Goal: Transaction & Acquisition: Purchase product/service

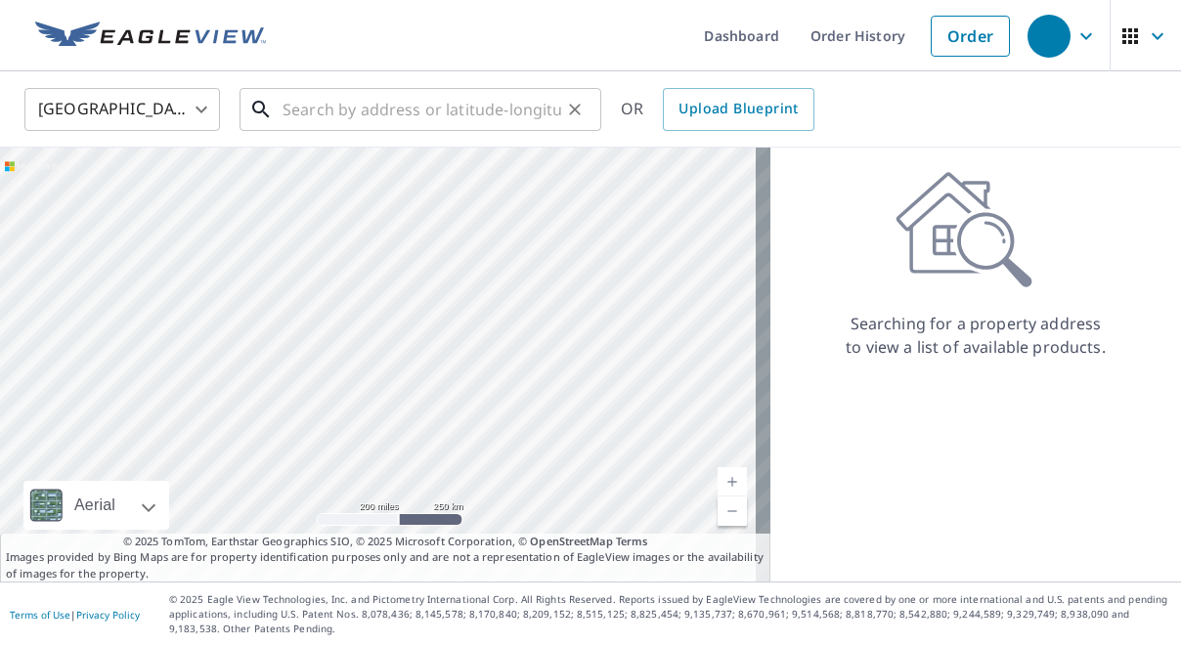
click at [466, 124] on input "text" at bounding box center [422, 109] width 279 height 55
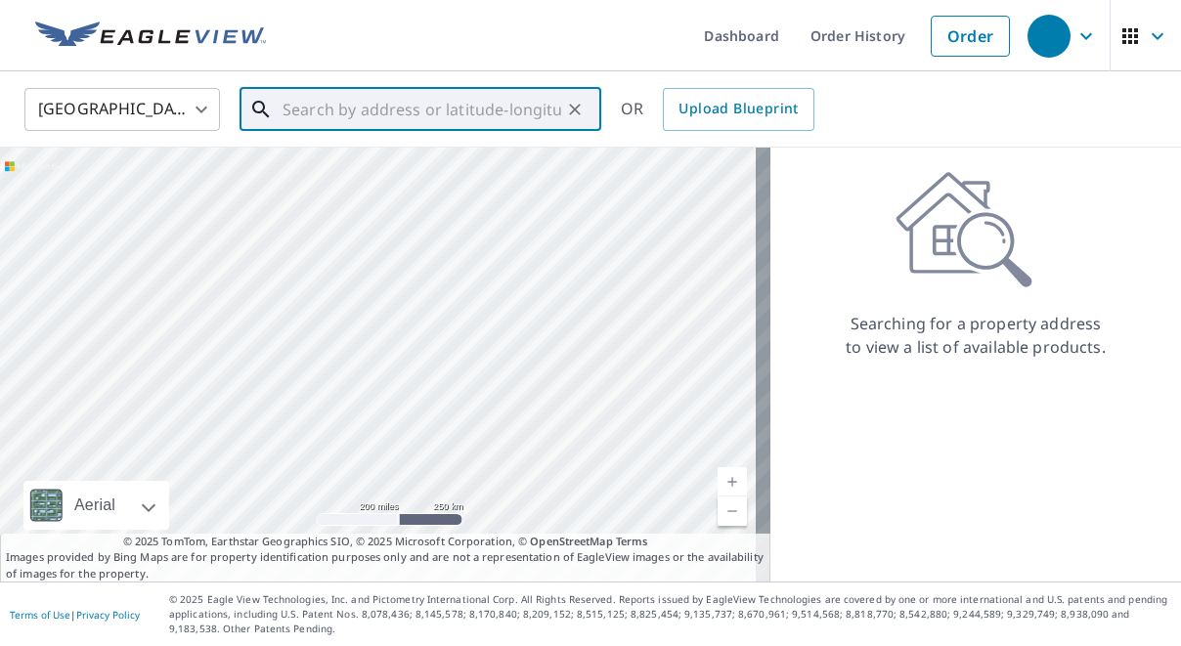
click at [364, 115] on input "text" at bounding box center [422, 109] width 279 height 55
click at [360, 101] on input "text" at bounding box center [422, 109] width 279 height 55
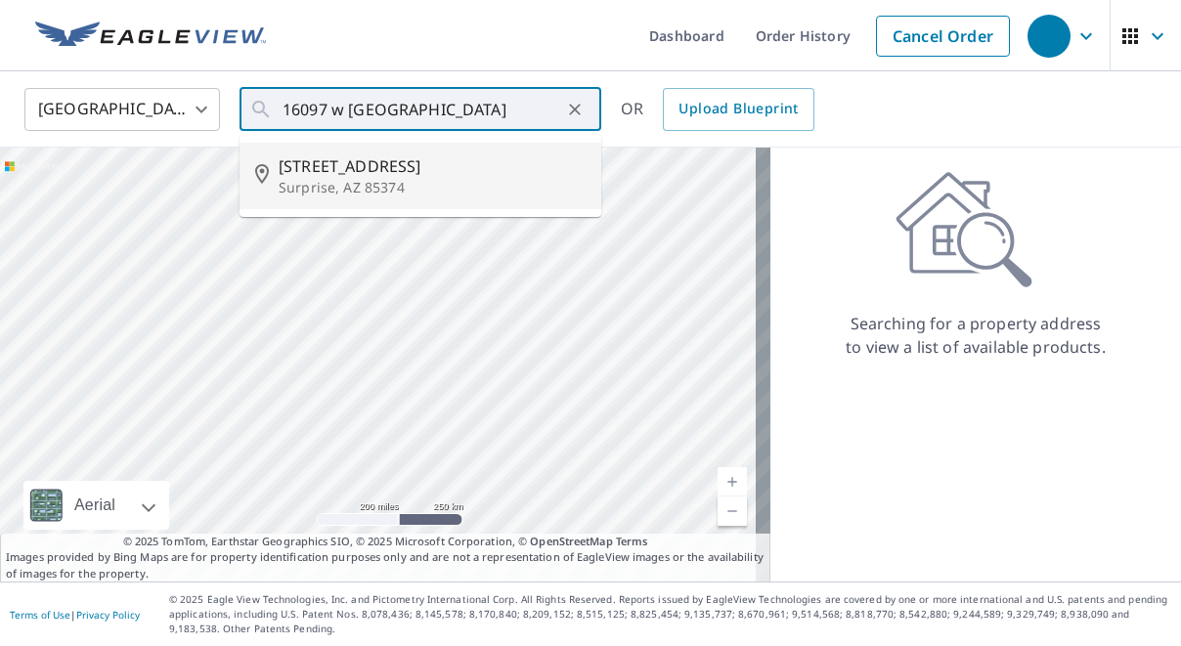
type input "[STREET_ADDRESS][PERSON_NAME]"
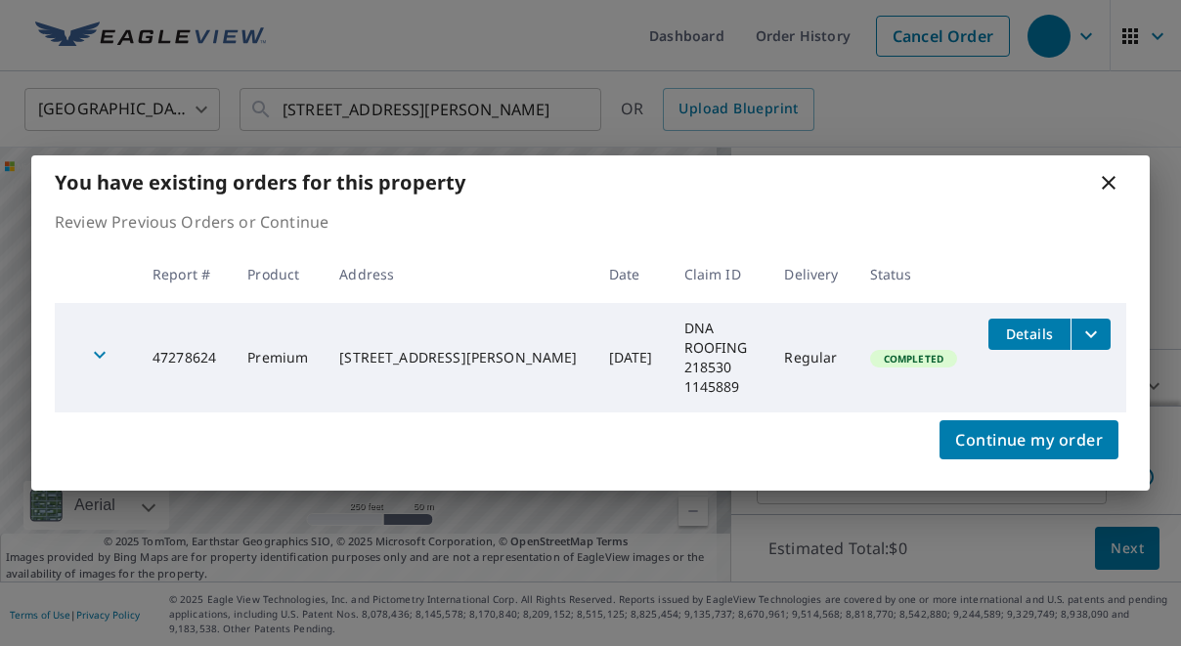
click at [845, 439] on div "Continue my order" at bounding box center [590, 452] width 1118 height 78
click at [935, 195] on div "You have existing orders for this property" at bounding box center [590, 182] width 1118 height 54
click at [1116, 195] on icon at bounding box center [1108, 182] width 23 height 23
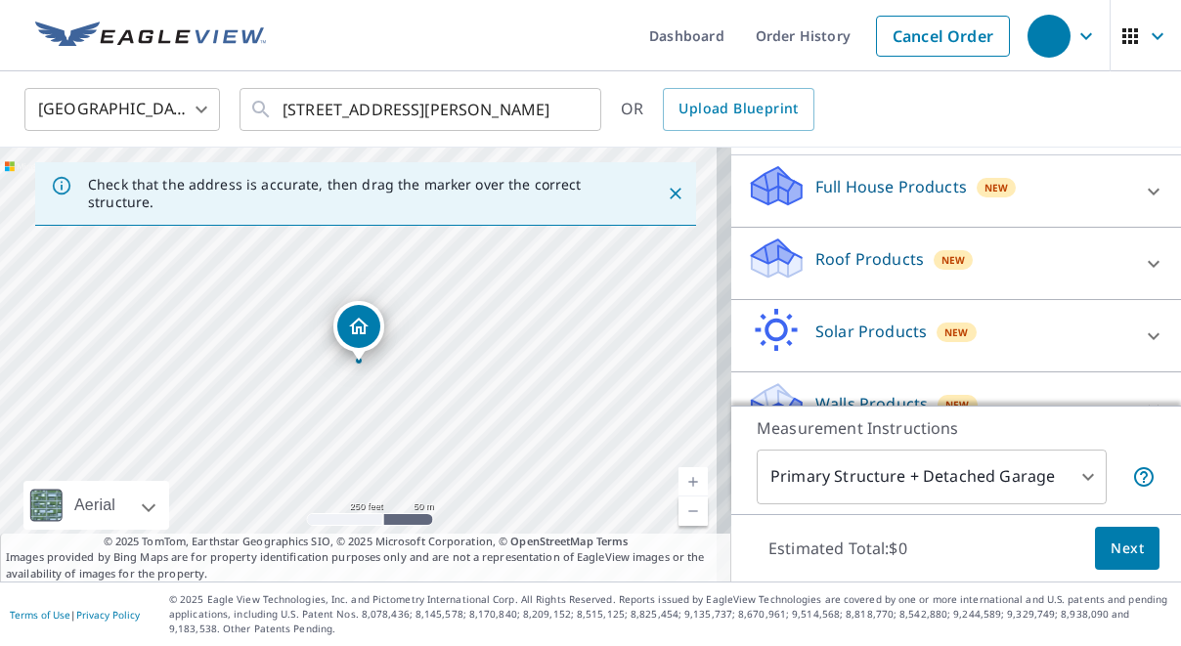
scroll to position [196, 0]
click at [828, 218] on div "Full House Products New" at bounding box center [938, 190] width 383 height 56
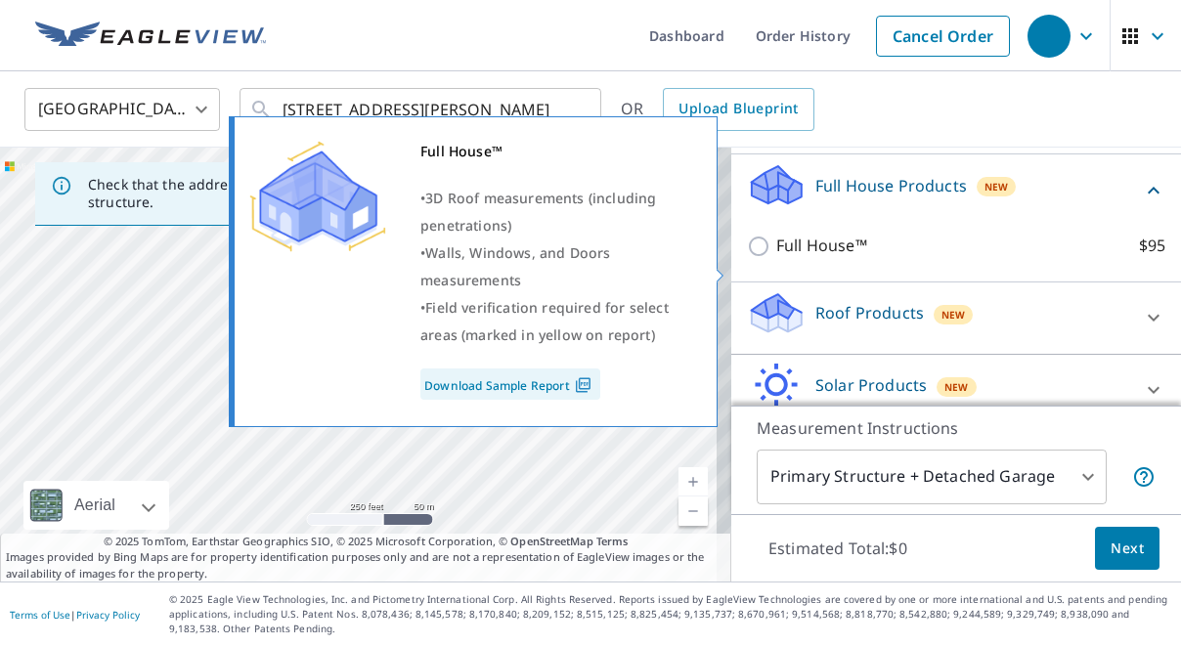
click at [807, 258] on p "Full House™" at bounding box center [821, 246] width 91 height 24
click at [776, 258] on input "Full House™ $95" at bounding box center [761, 246] width 29 height 23
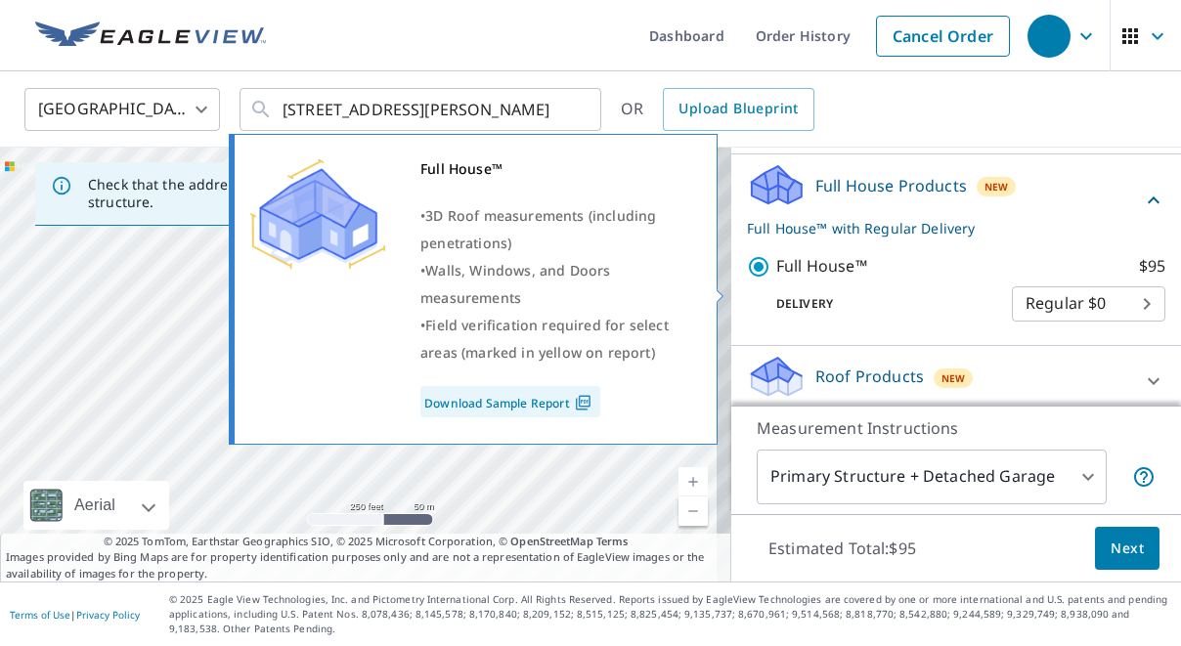
click at [804, 279] on p "Full House™" at bounding box center [821, 266] width 91 height 24
click at [776, 279] on input "Full House™ $95" at bounding box center [761, 266] width 29 height 23
checkbox input "false"
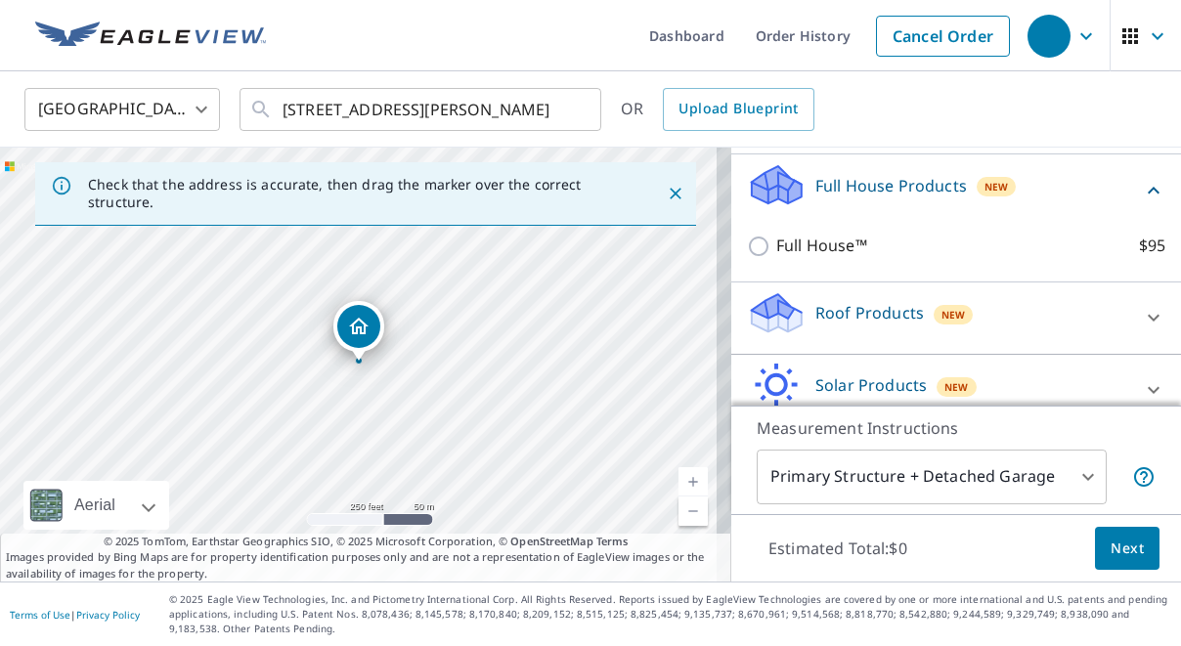
click at [889, 197] on p "Full House Products" at bounding box center [891, 185] width 152 height 23
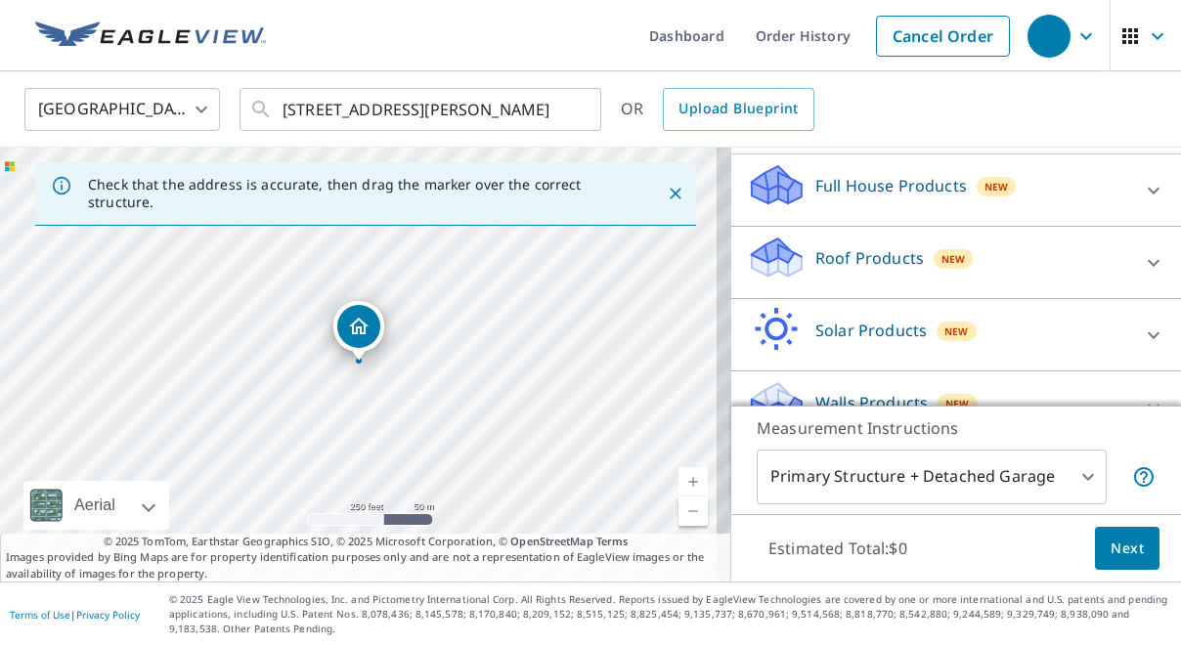
click at [896, 270] on p "Roof Products" at bounding box center [869, 257] width 109 height 23
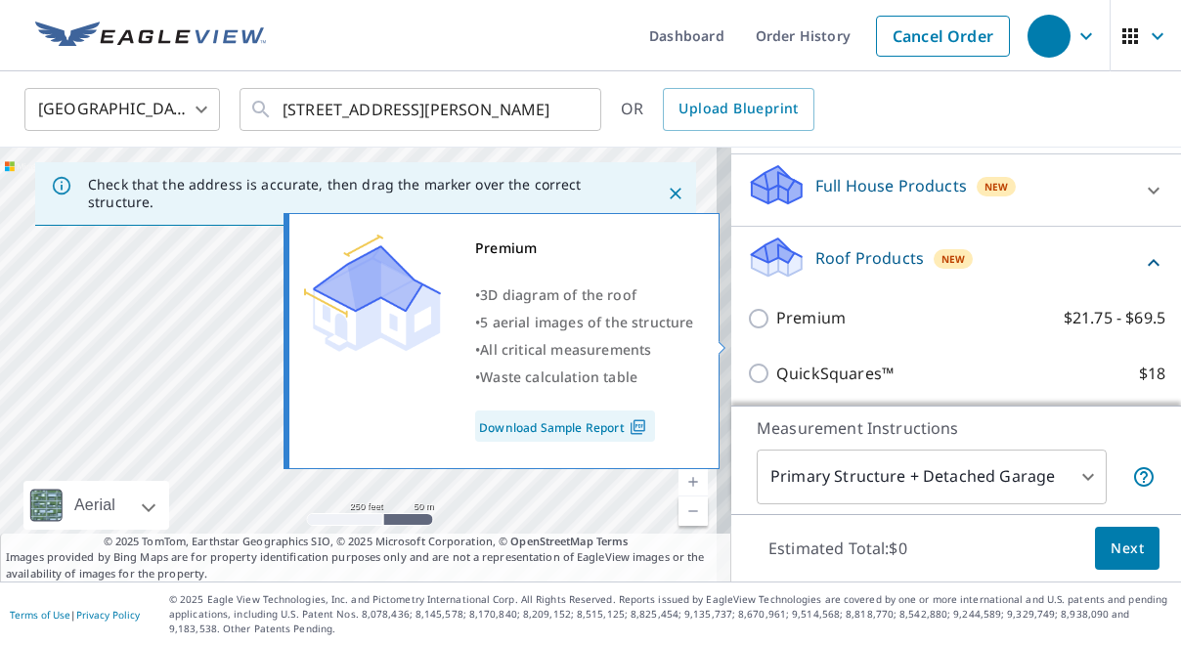
click at [826, 330] on p "Premium" at bounding box center [810, 318] width 69 height 24
click at [776, 330] on input "Premium $21.75 - $69.5" at bounding box center [761, 318] width 29 height 23
checkbox input "true"
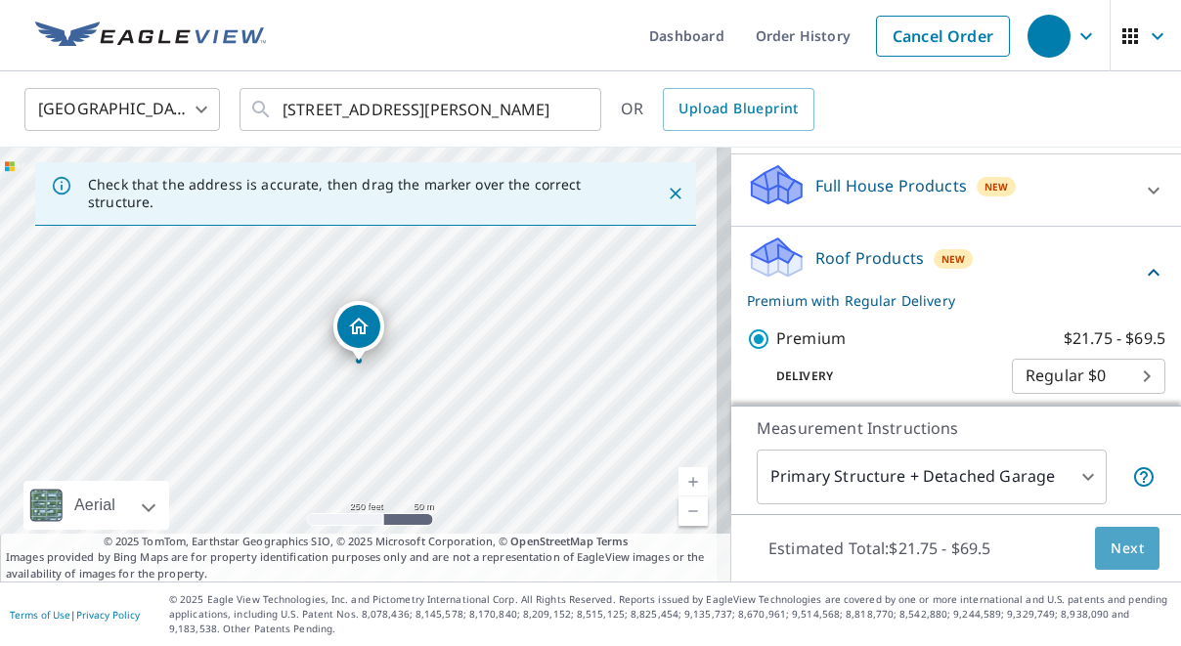
click at [1095, 539] on button "Next" at bounding box center [1127, 549] width 65 height 44
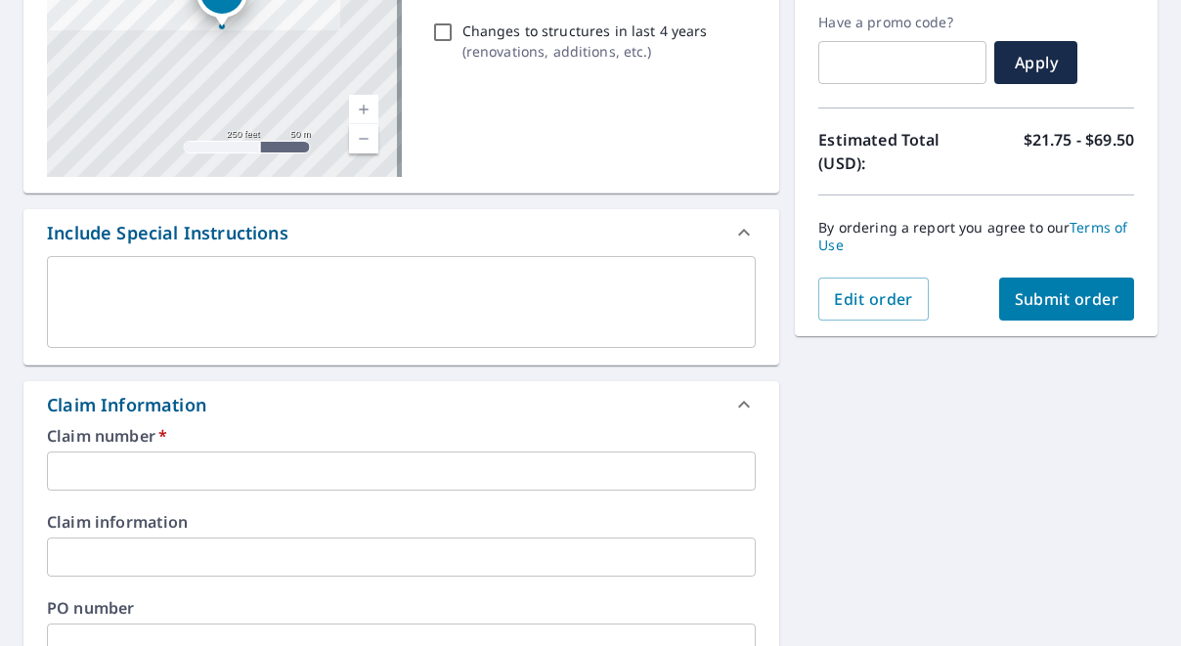
scroll to position [391, 0]
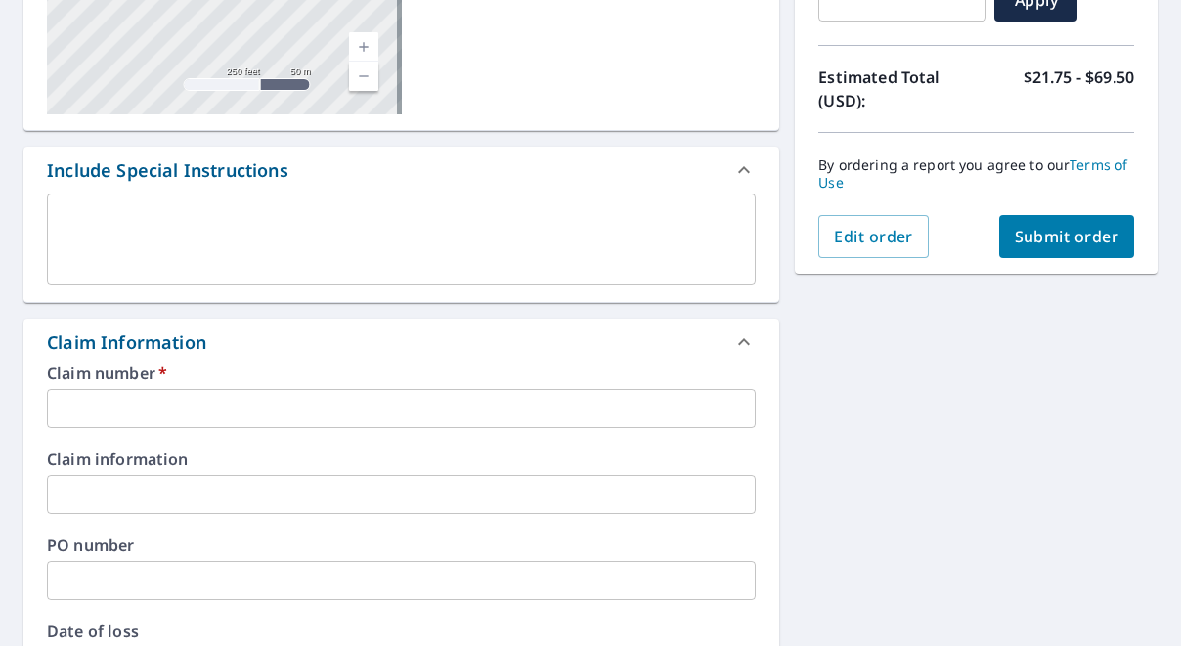
click at [196, 394] on input "text" at bounding box center [401, 408] width 709 height 39
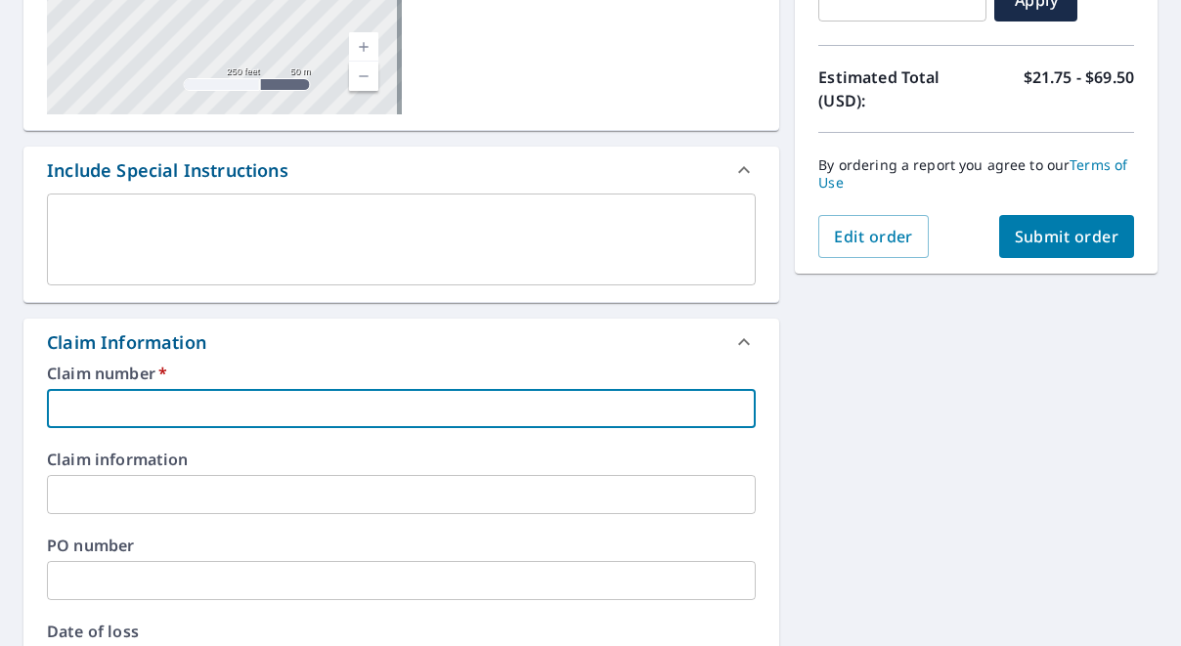
type input "D"
checkbox input "true"
type input "DN"
checkbox input "true"
type input "DNA"
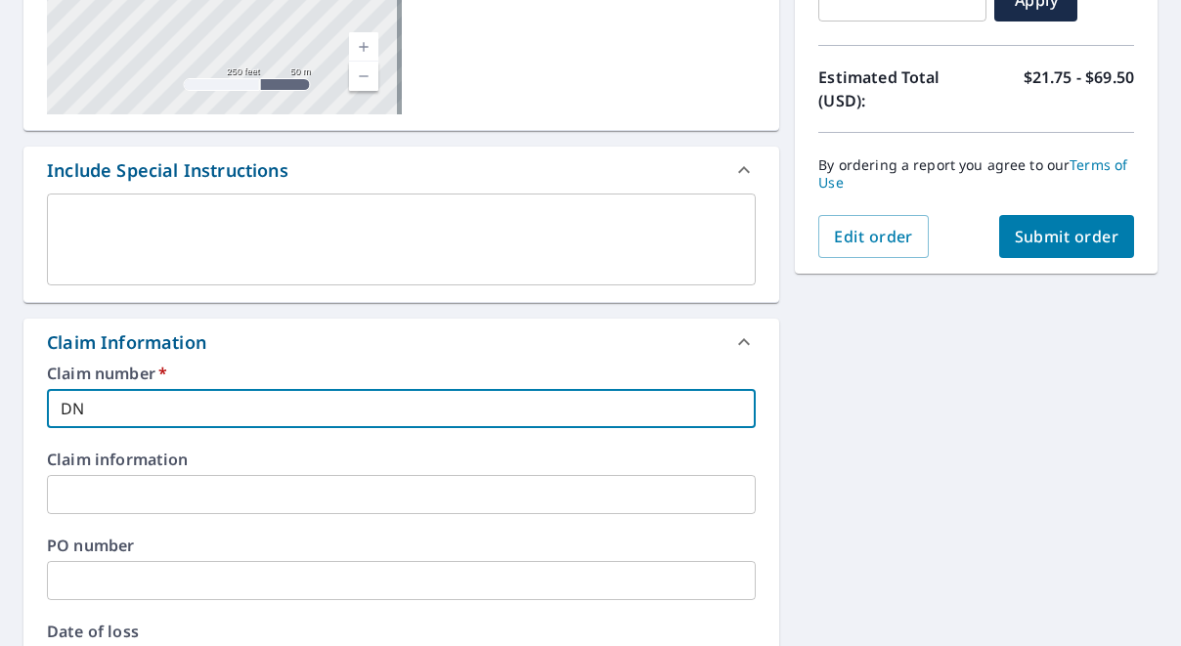
checkbox input "true"
type input "DNA"
checkbox input "true"
type input "DNA R"
checkbox input "true"
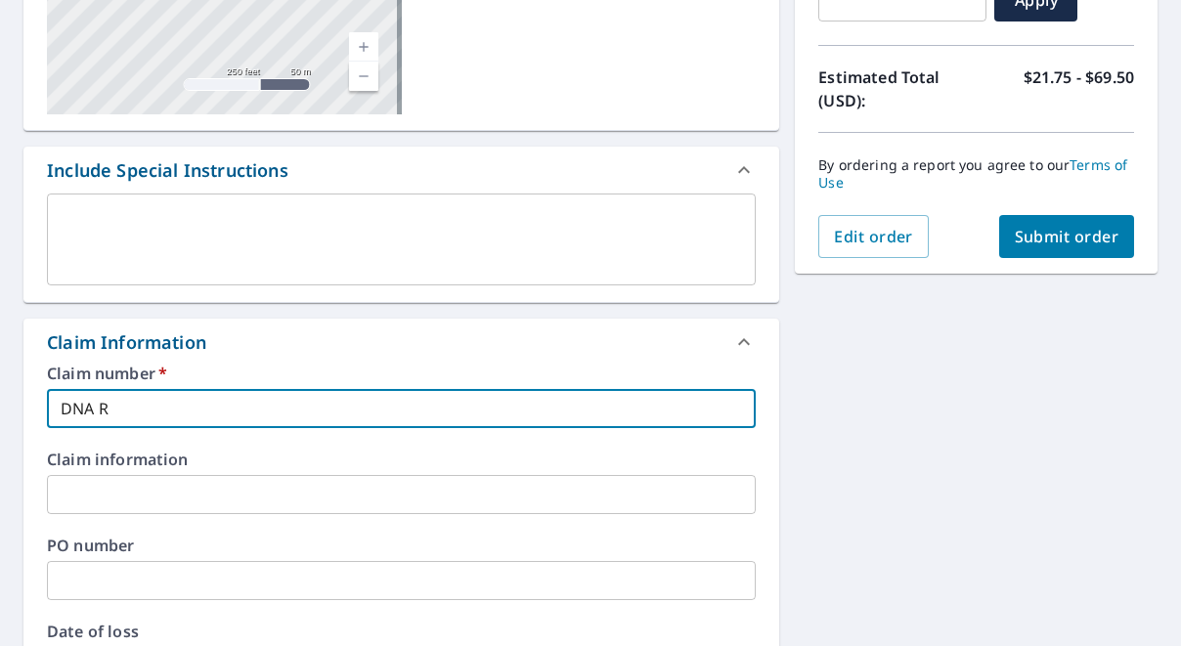
type input "DNA RO"
checkbox input "true"
type input "DNA ROOI"
checkbox input "true"
type input "DNA ROO"
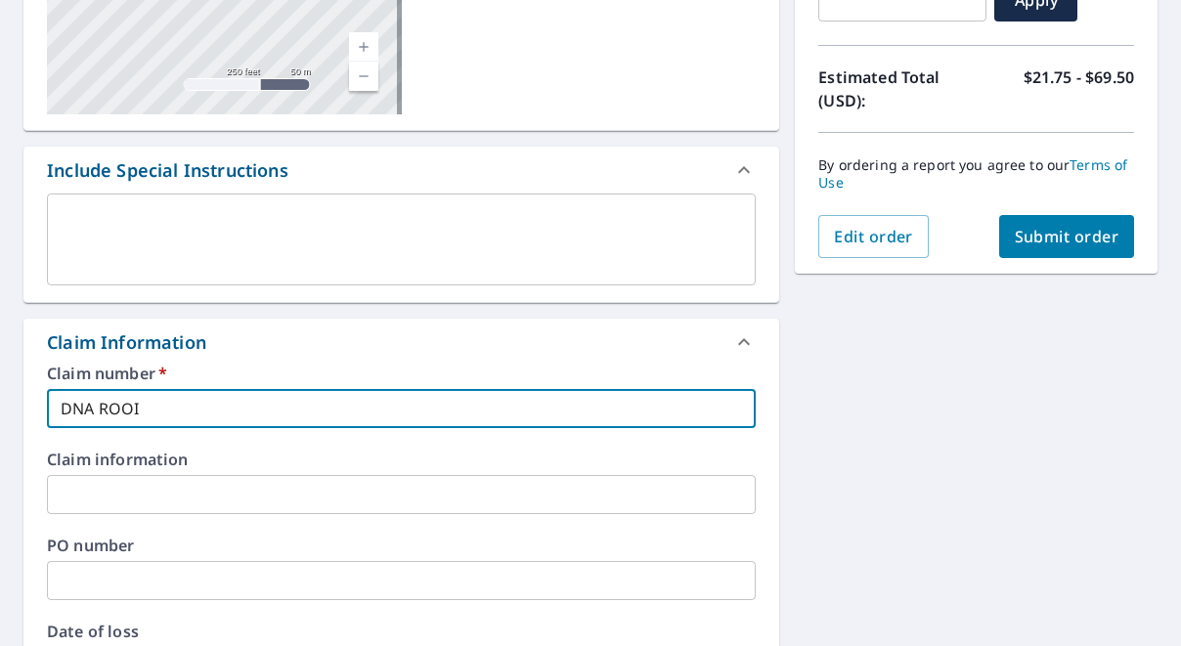
checkbox input "true"
type input "DNA ROOF"
checkbox input "true"
type input "DNA ROOFI"
checkbox input "true"
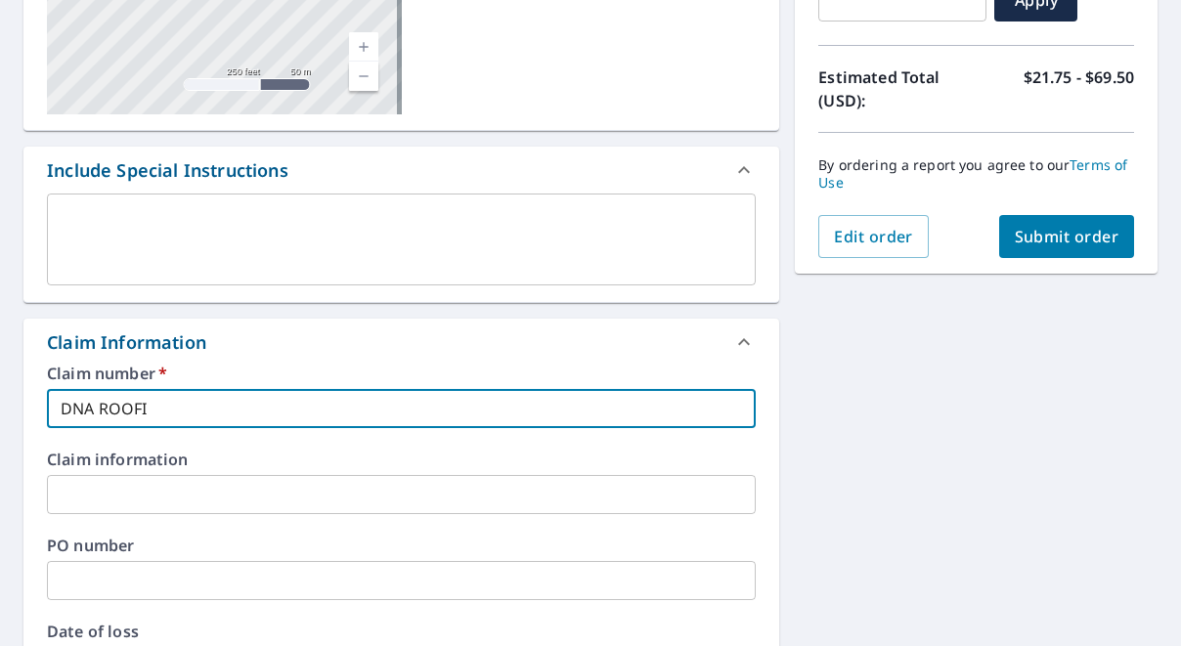
type input "DNA ROOFIN"
checkbox input "true"
type input "DNA ROOFING"
checkbox input "true"
type input "DNA ROOFING"
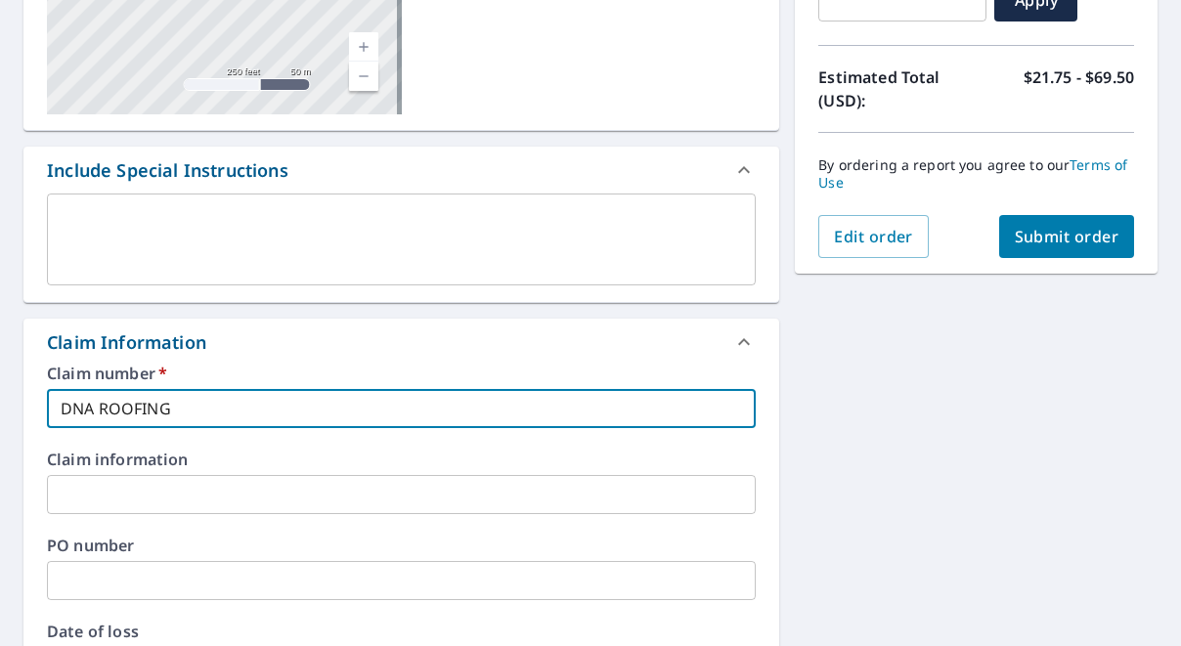
checkbox input "true"
type input "DNA ROOFING S"
checkbox input "true"
type input "DNA ROOFING S0"
checkbox input "true"
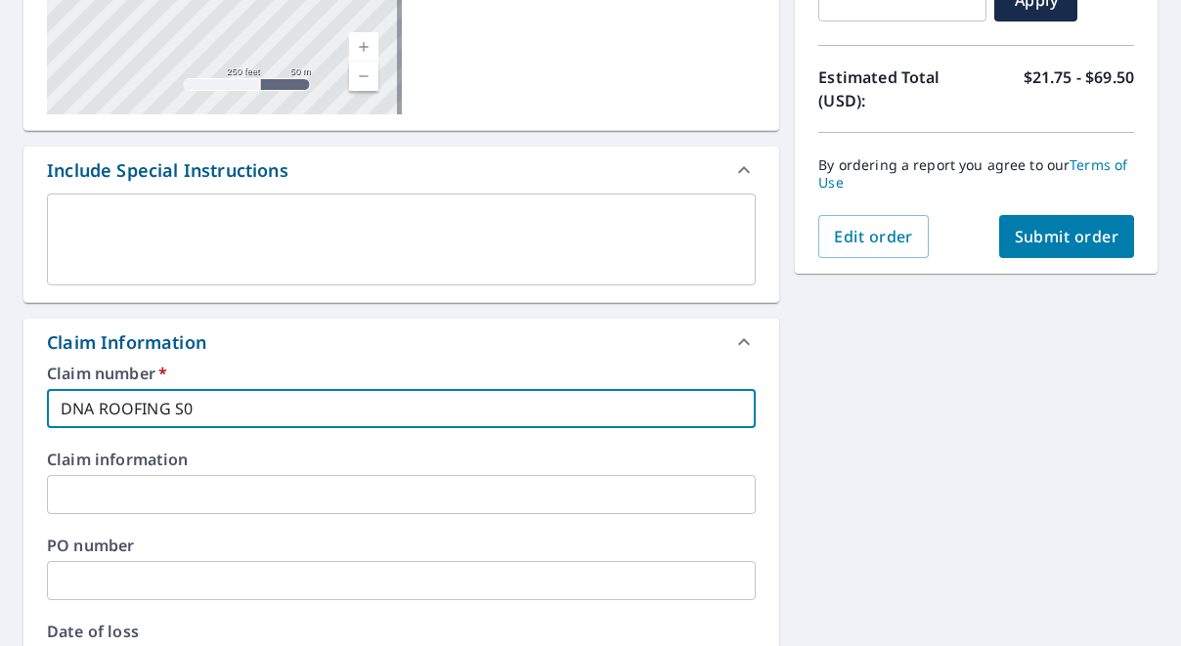
type input "DNA ROOFING S00"
checkbox input "true"
type input "DNA ROOFING S002"
checkbox input "true"
type input "DNA ROOFING S0024"
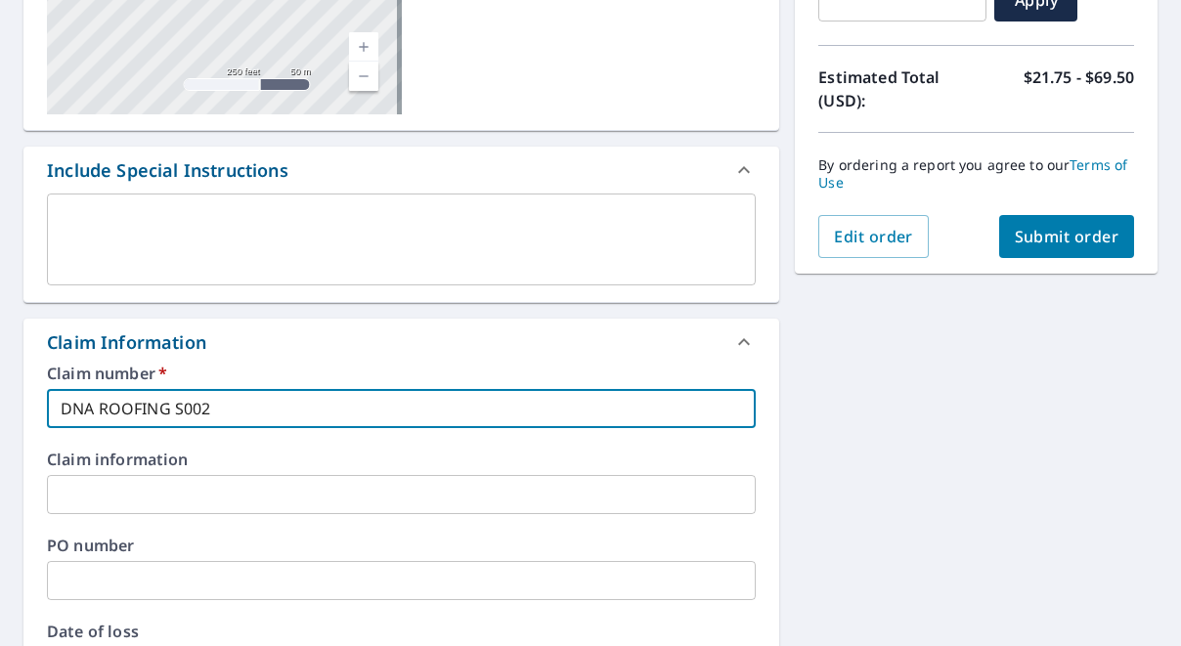
checkbox input "true"
type input "DNA ROOFING S00246"
checkbox input "true"
type input "DNA ROOFING S002467"
checkbox input "true"
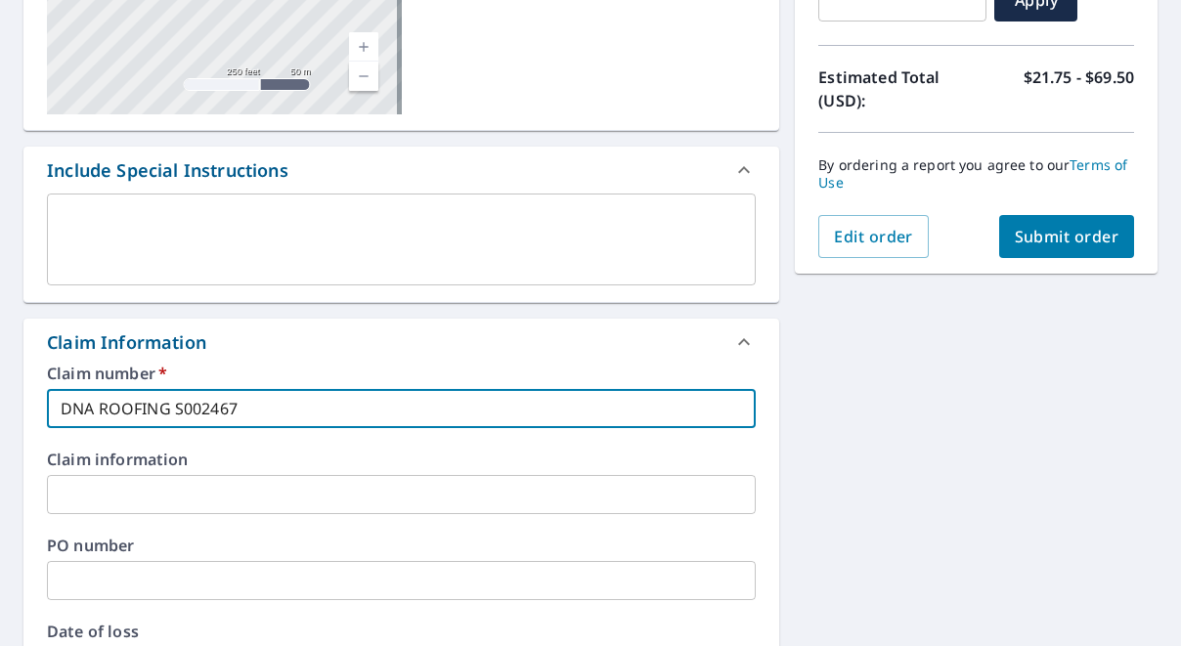
type input "DNA ROOFING S0024677"
checkbox input "true"
type input "DNA ROOFING S00246772"
checkbox input "true"
type input "DNA ROOFING S002467727"
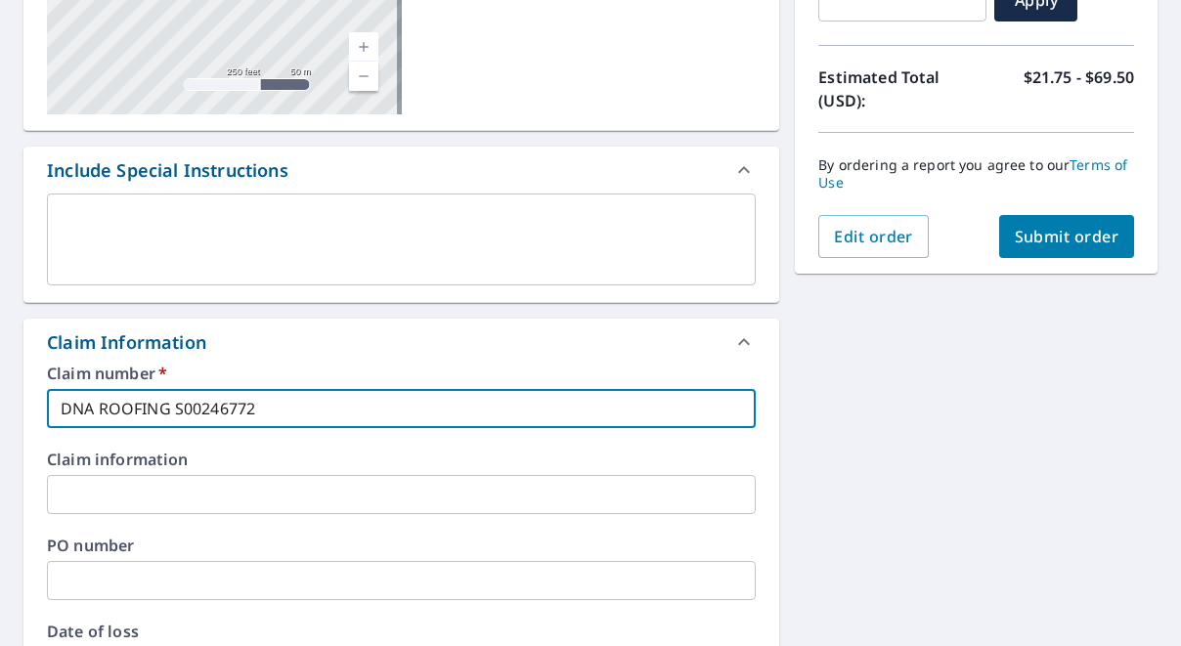
checkbox input "true"
click at [235, 405] on input "DNA ROOFING S002467727" at bounding box center [401, 408] width 709 height 39
type input "DNA ROOFING S002467727"
click at [126, 579] on input "text" at bounding box center [401, 580] width 709 height 39
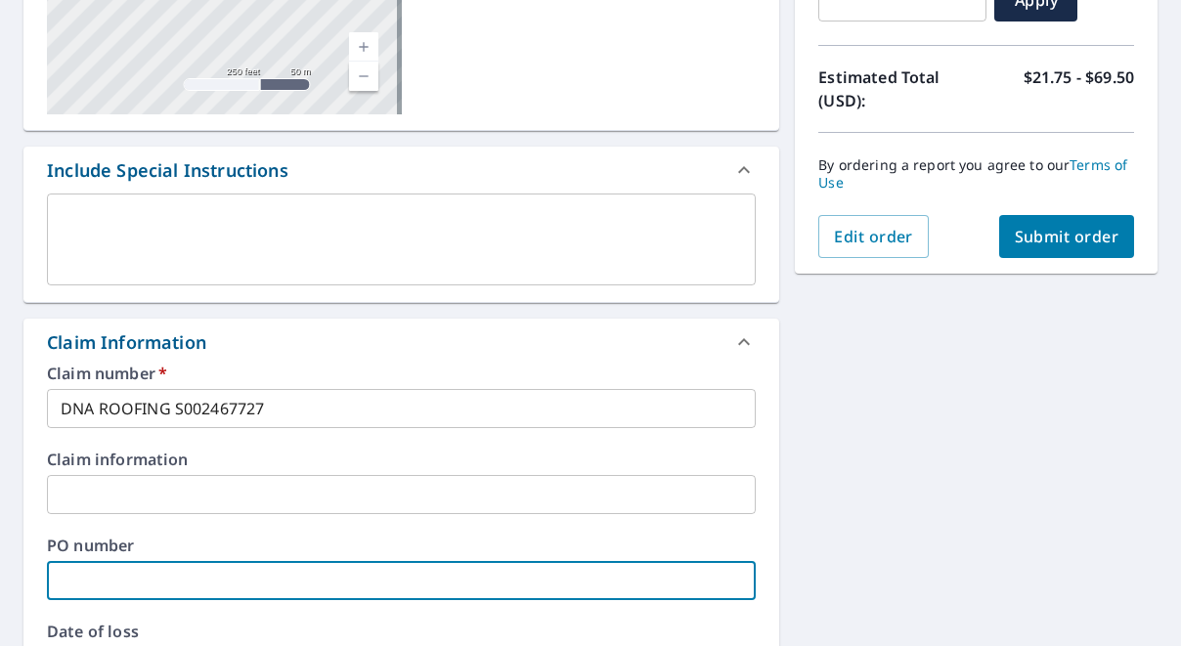
paste input "S002467727"
type input "S002467727"
checkbox input "true"
type input "S002467727"
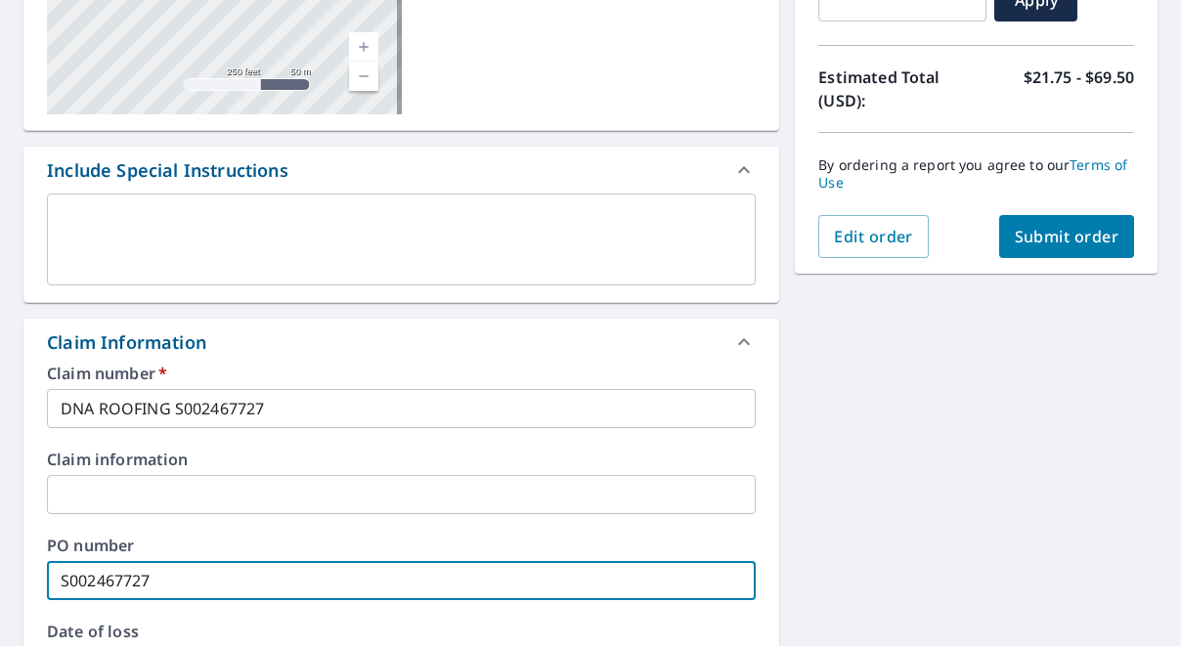
checkbox input "true"
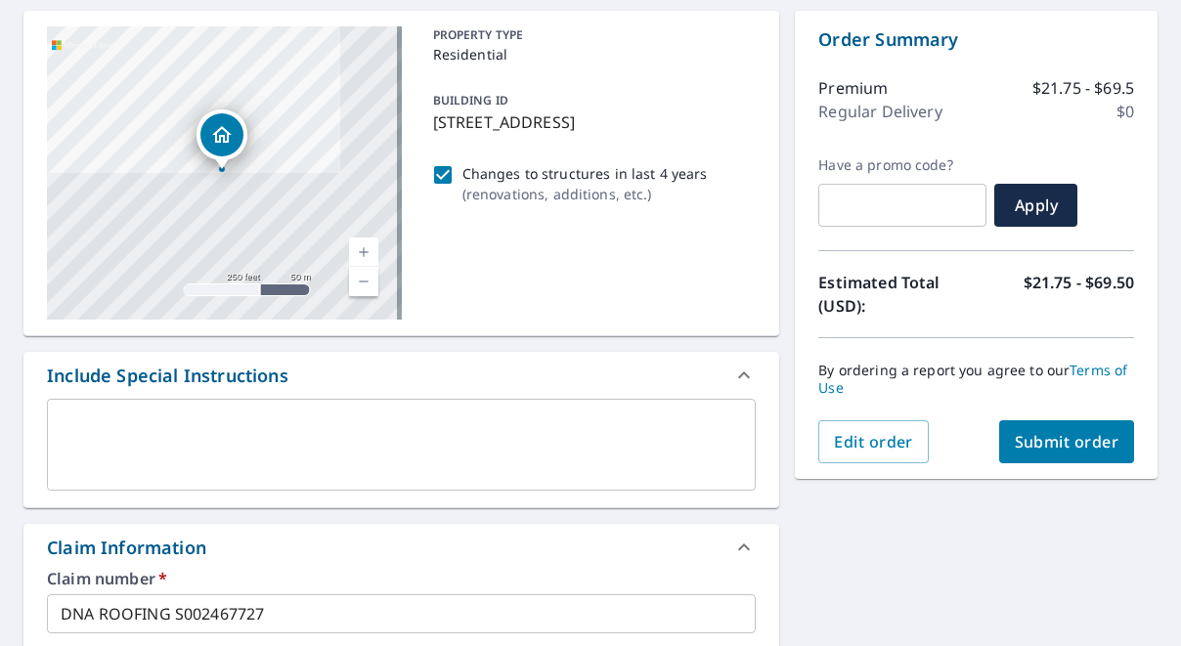
scroll to position [177, 0]
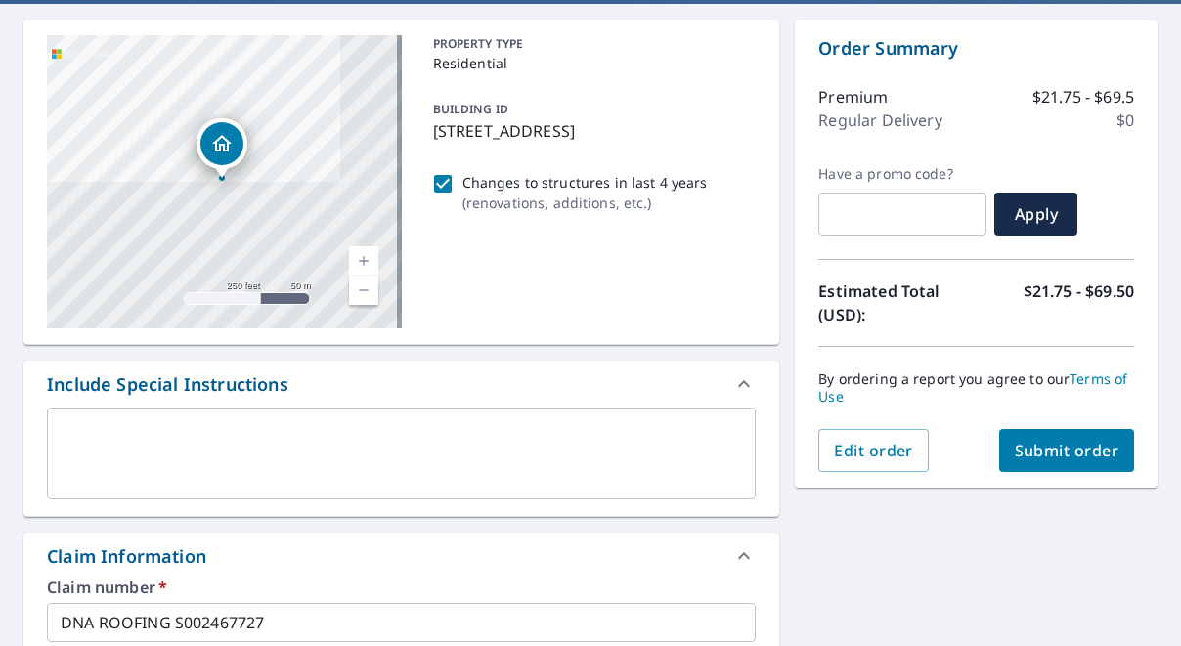
click at [480, 213] on p "( renovations, additions, etc. )" at bounding box center [584, 203] width 245 height 21
click at [455, 196] on input "Changes to structures in last 4 years ( renovations, additions, etc. )" at bounding box center [442, 183] width 23 height 23
checkbox input "false"
drag, startPoint x: 565, startPoint y: 175, endPoint x: 422, endPoint y: 128, distance: 150.3
click at [425, 128] on div "PROPERTY TYPE Residential BUILDING ID [STREET_ADDRESS] Changes to structures in…" at bounding box center [590, 181] width 331 height 293
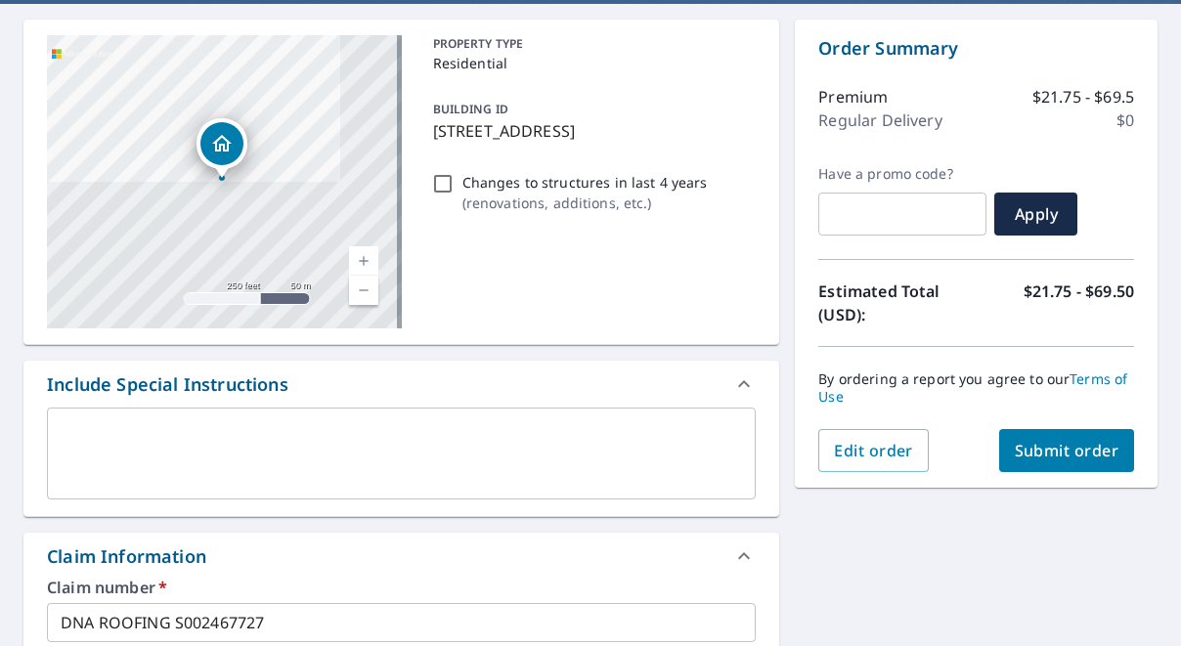
checkbox input "true"
copy p "[STREET_ADDRESS]"
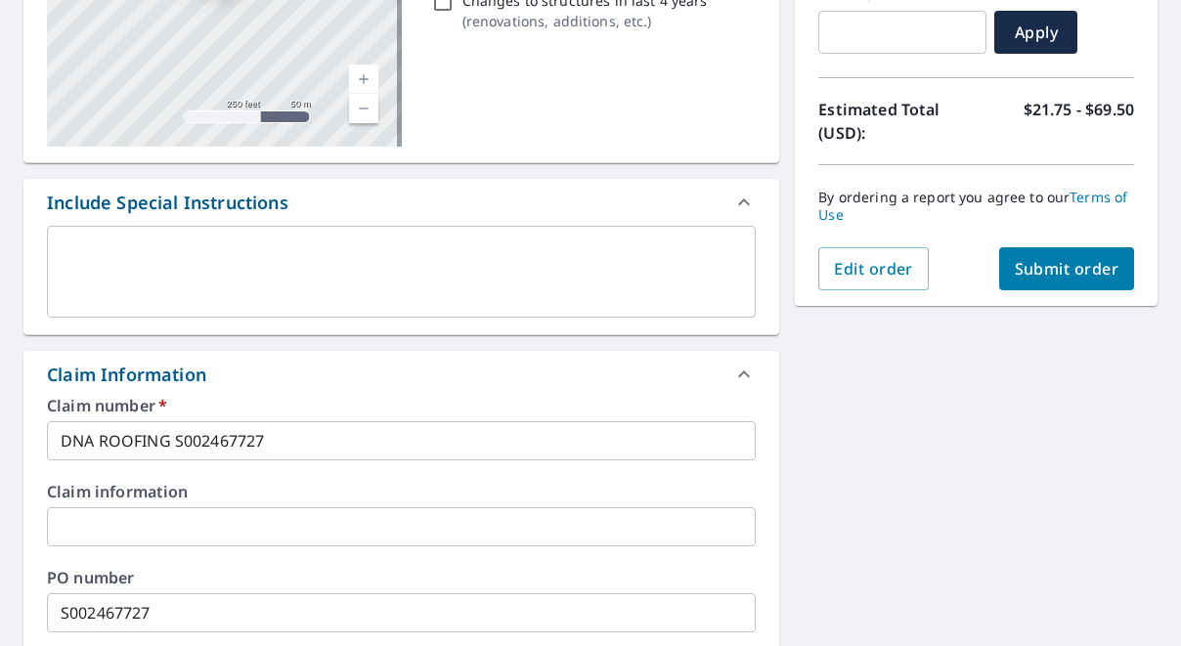
scroll to position [372, 0]
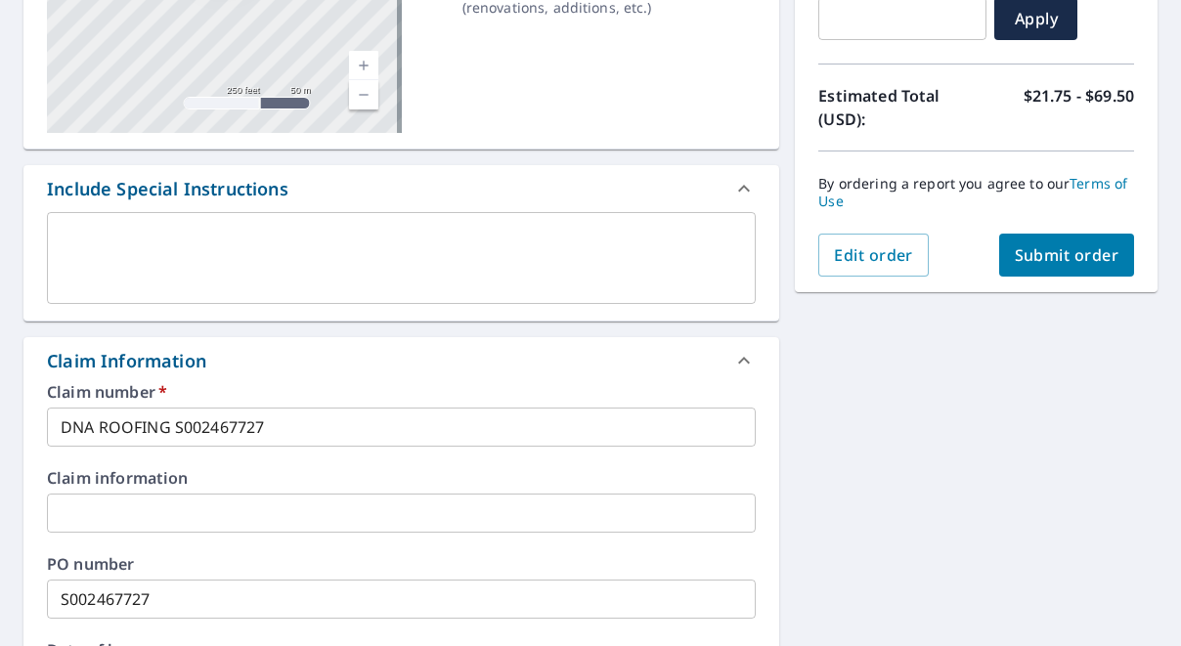
click at [132, 509] on input "text" at bounding box center [401, 513] width 709 height 39
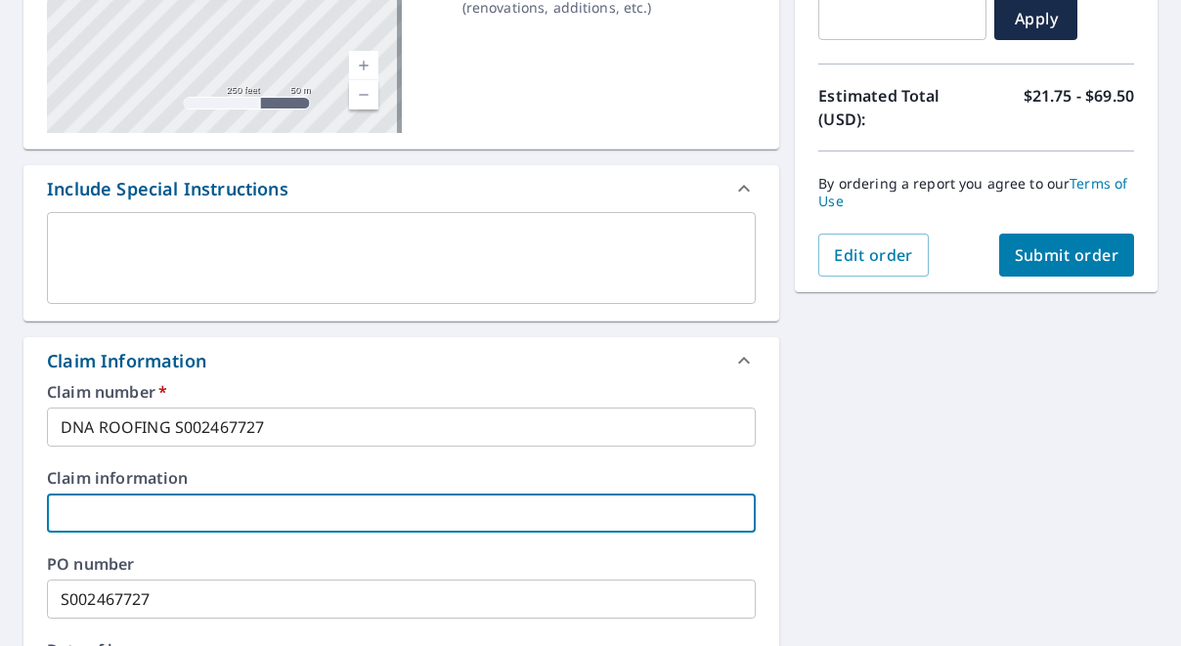
paste input "[STREET_ADDRESS]"
type input "[STREET_ADDRESS]"
checkbox input "true"
type input "[STREET_ADDRESS]"
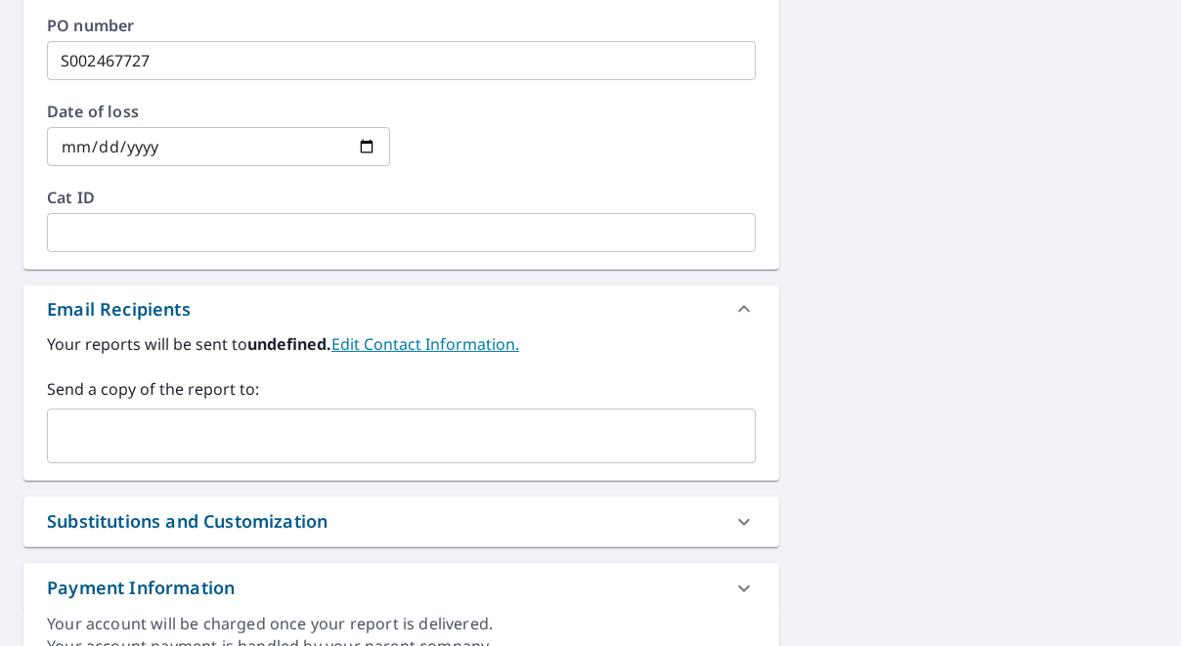
scroll to position [959, 0]
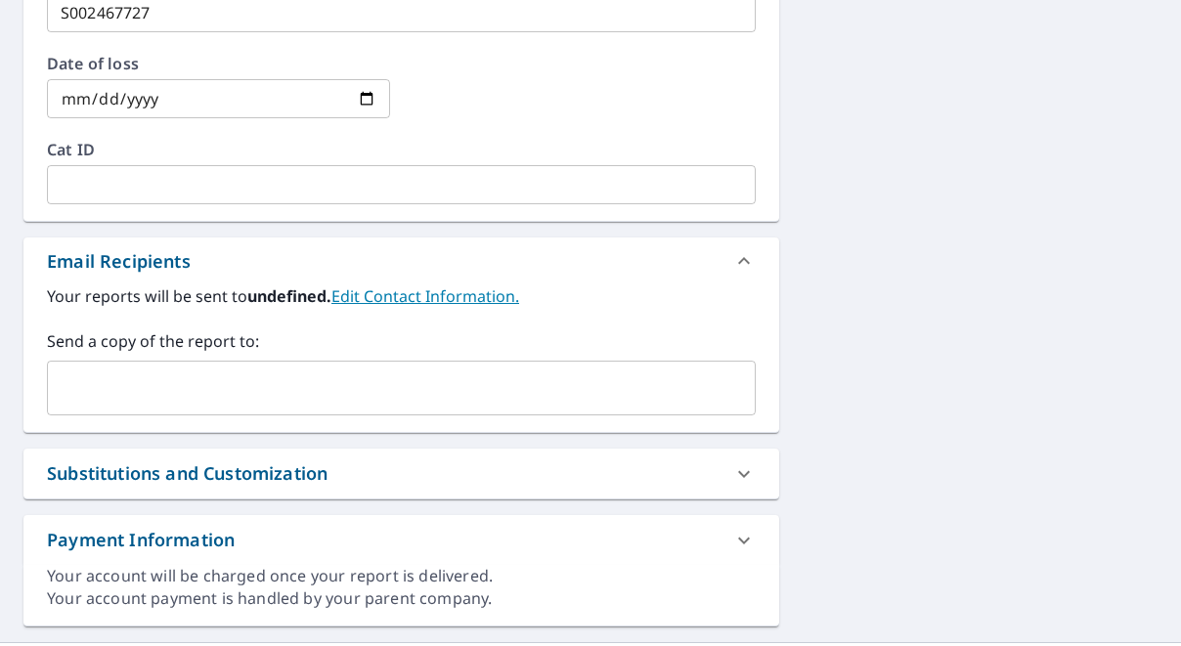
click at [232, 385] on input "text" at bounding box center [387, 388] width 662 height 37
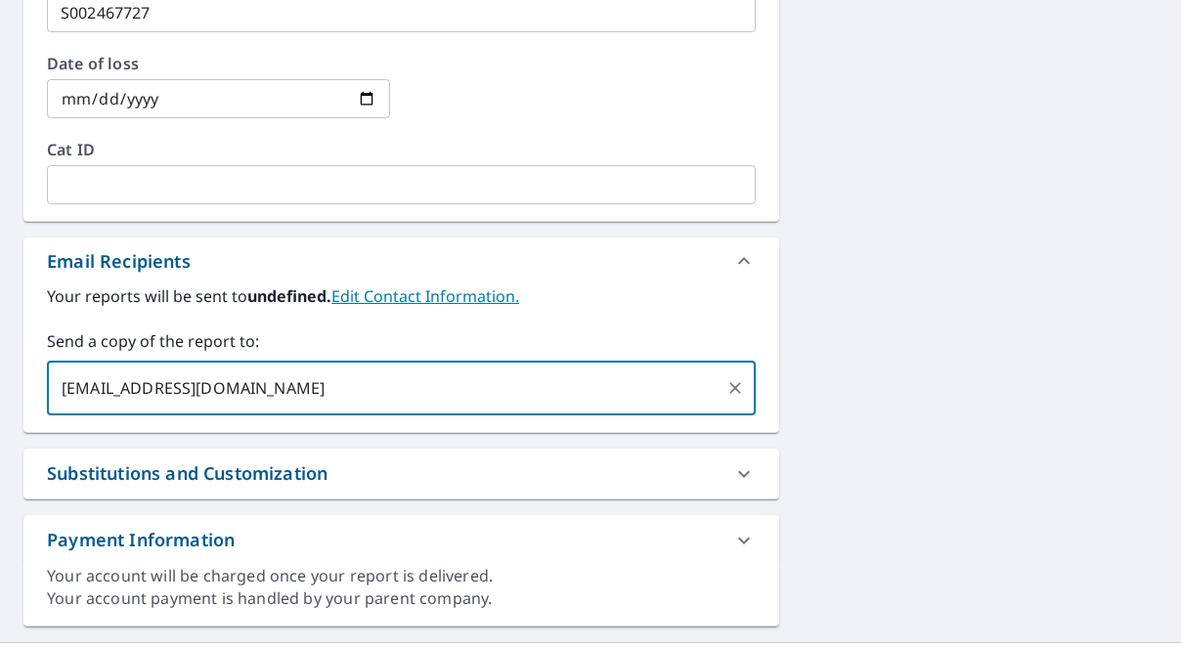
type input "[EMAIL_ADDRESS][DOMAIN_NAME]"
checkbox input "true"
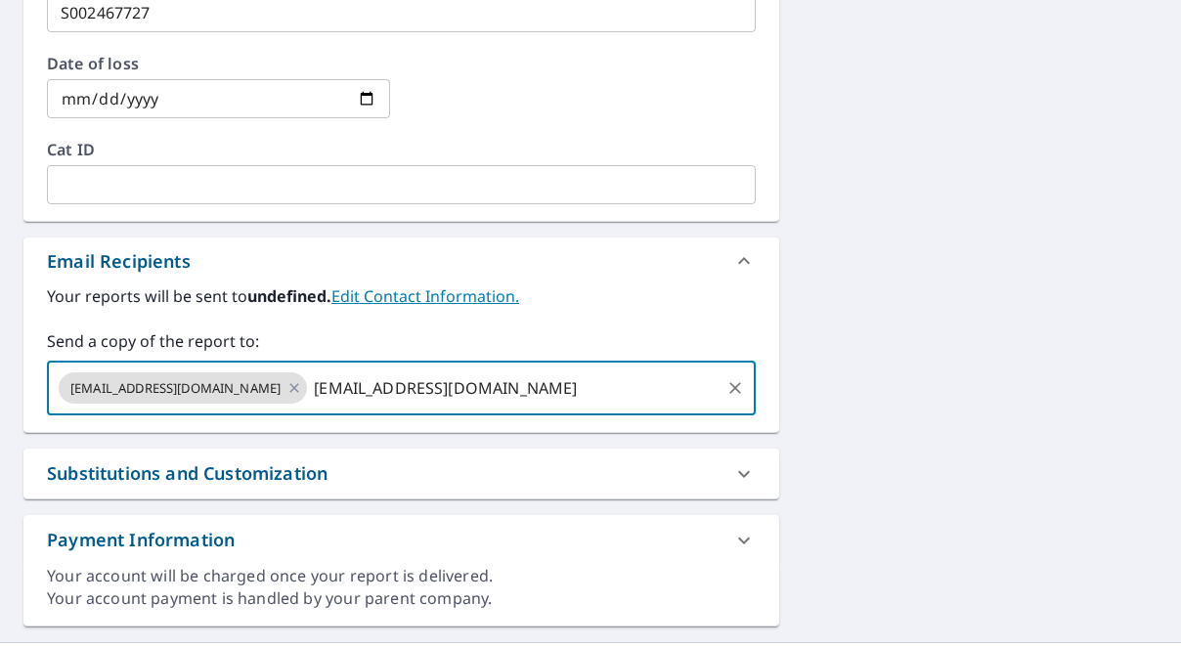
type input "[EMAIL_ADDRESS][DOMAIN_NAME]"
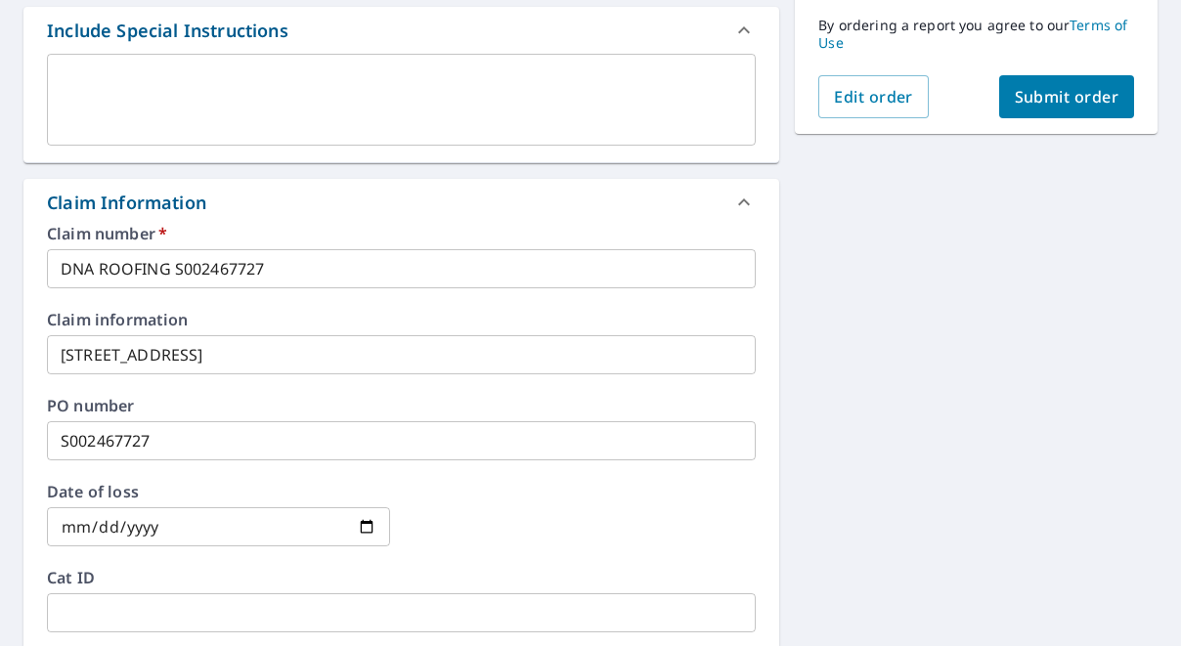
scroll to position [433, 0]
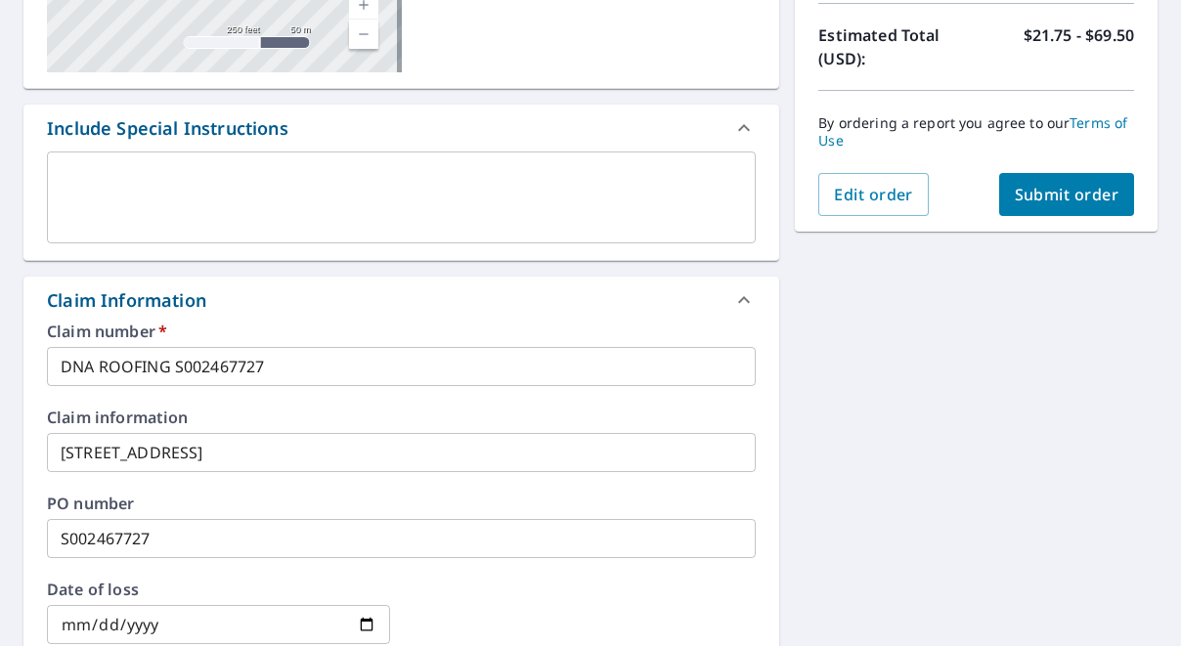
click at [1062, 197] on span "Submit order" at bounding box center [1067, 195] width 105 height 22
checkbox input "true"
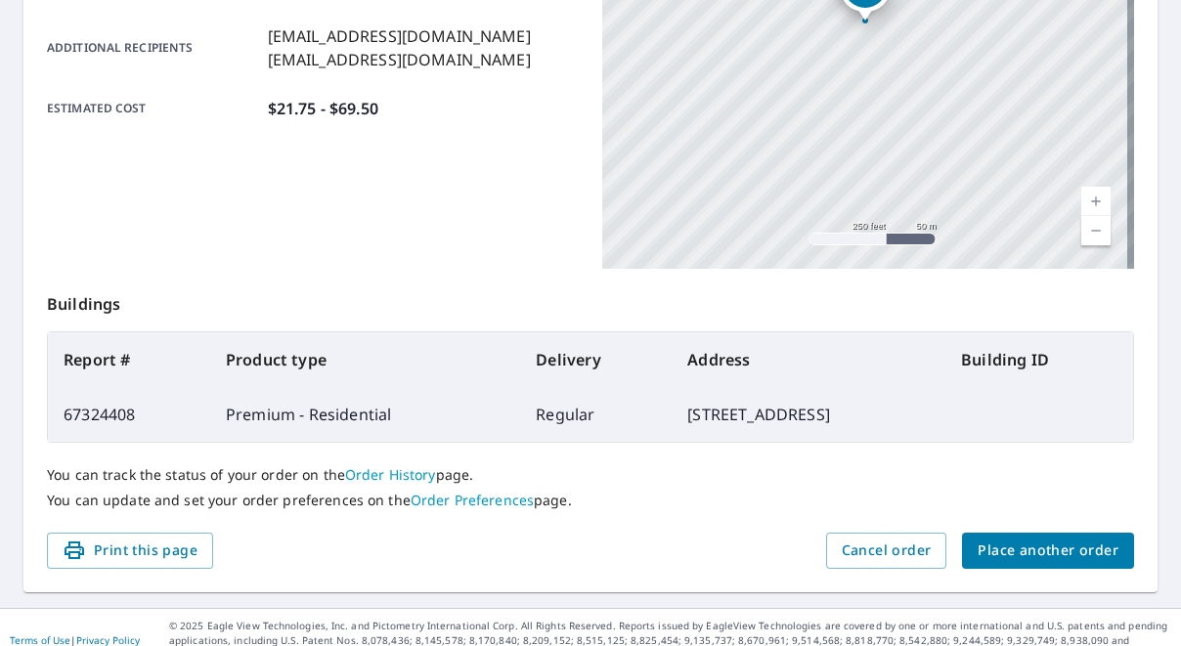
scroll to position [519, 0]
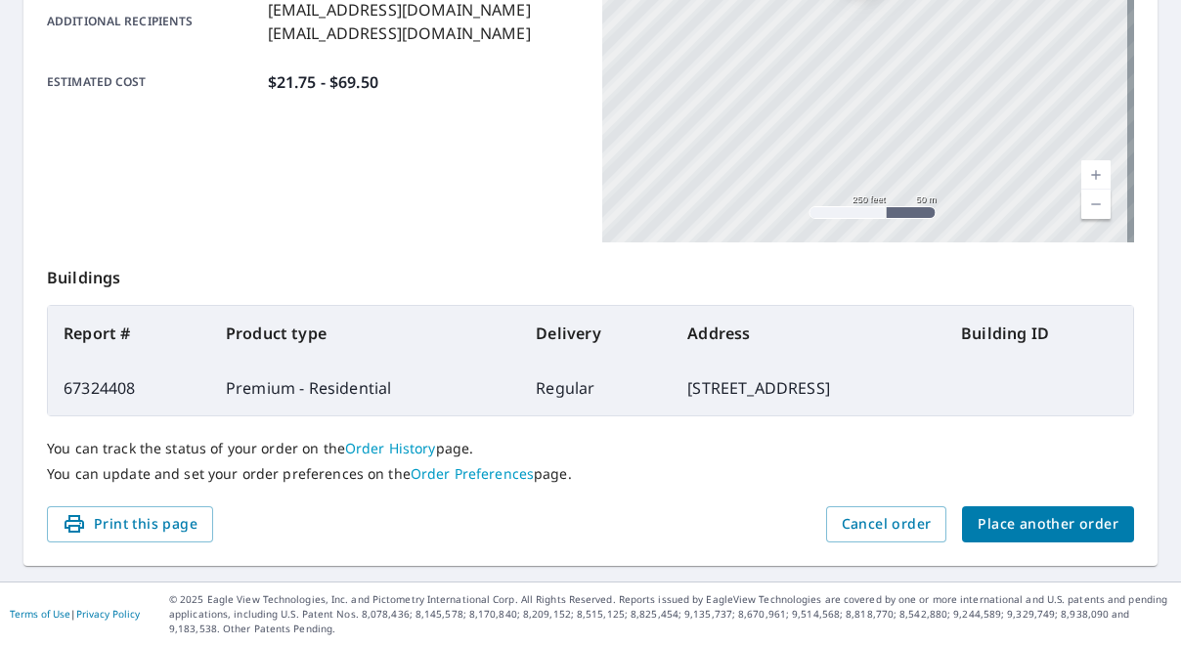
click at [118, 394] on td "67324408" at bounding box center [129, 388] width 162 height 55
copy td "67324408"
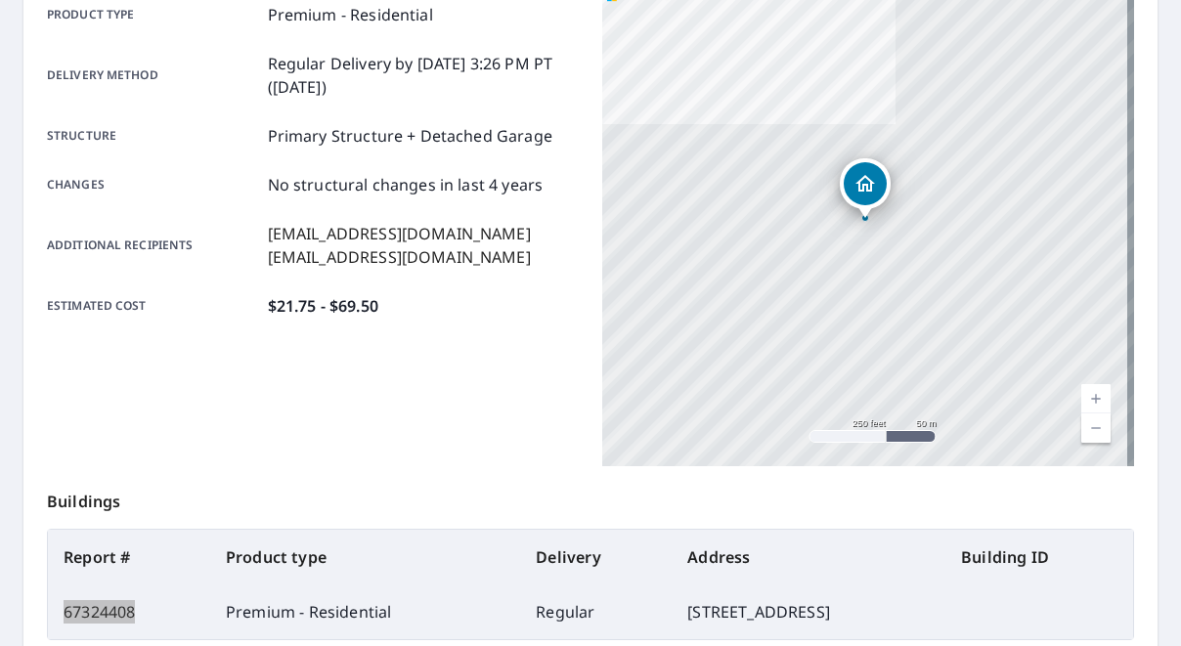
scroll to position [30, 0]
